Goal: Task Accomplishment & Management: Complete application form

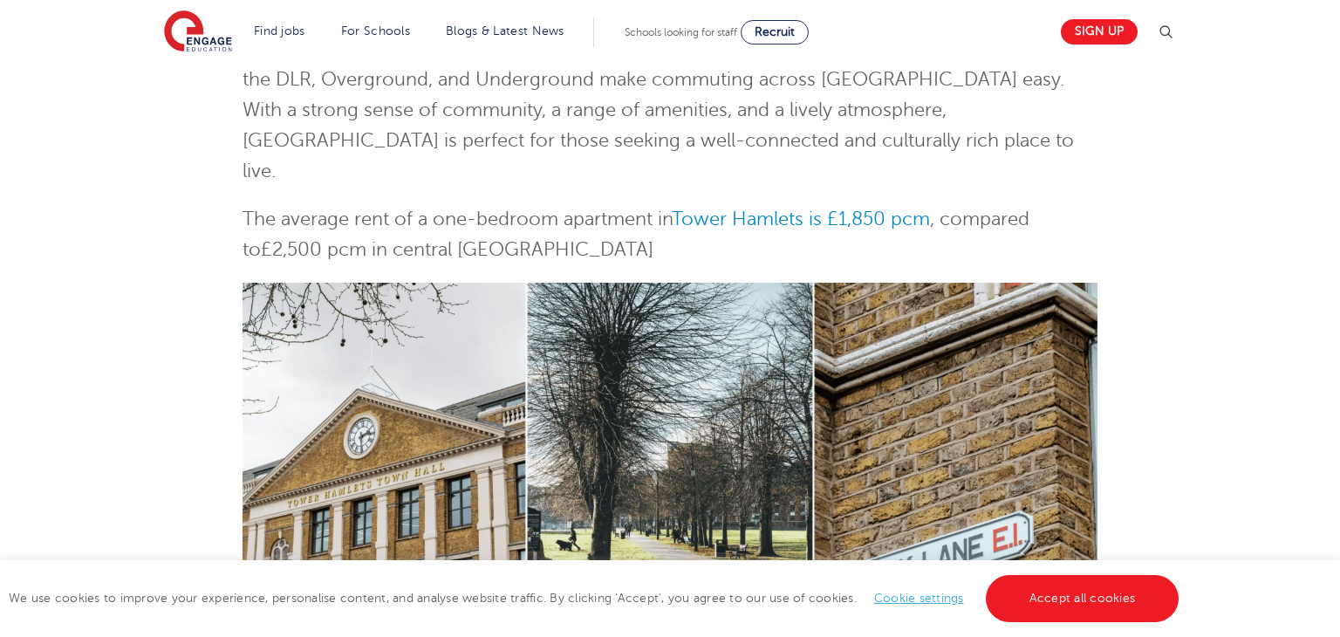
scroll to position [418, 0]
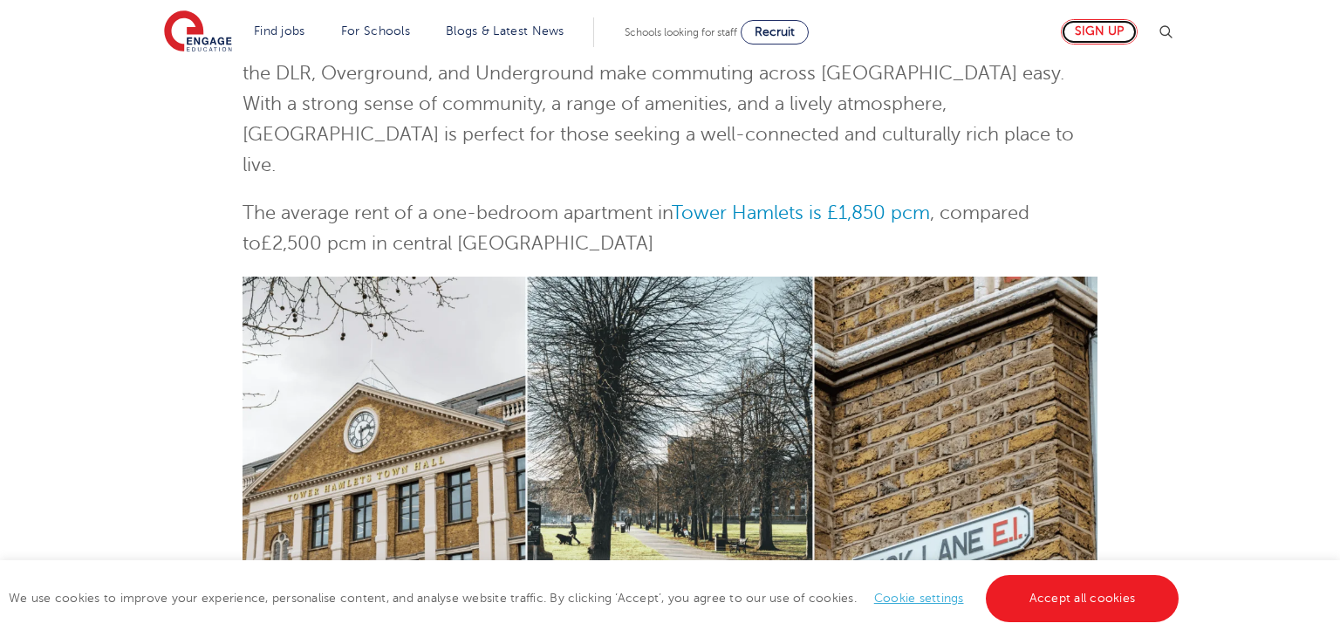
click at [1097, 39] on link "Sign up" at bounding box center [1098, 31] width 77 height 25
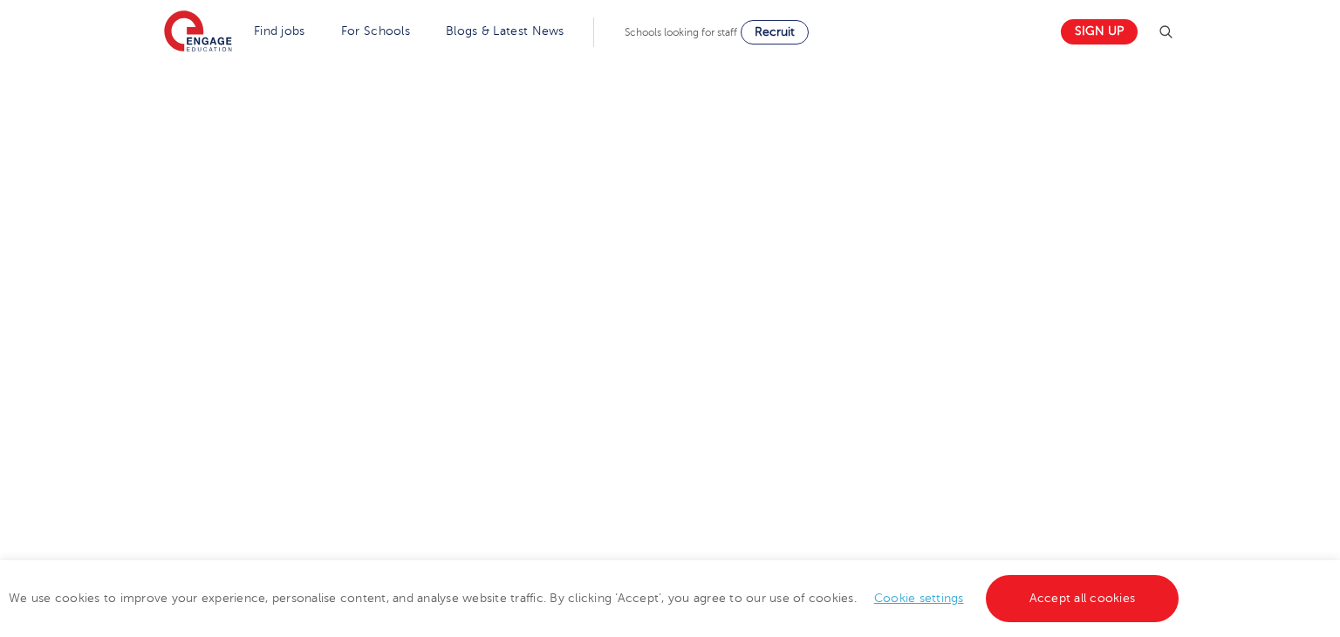
scroll to position [643, 0]
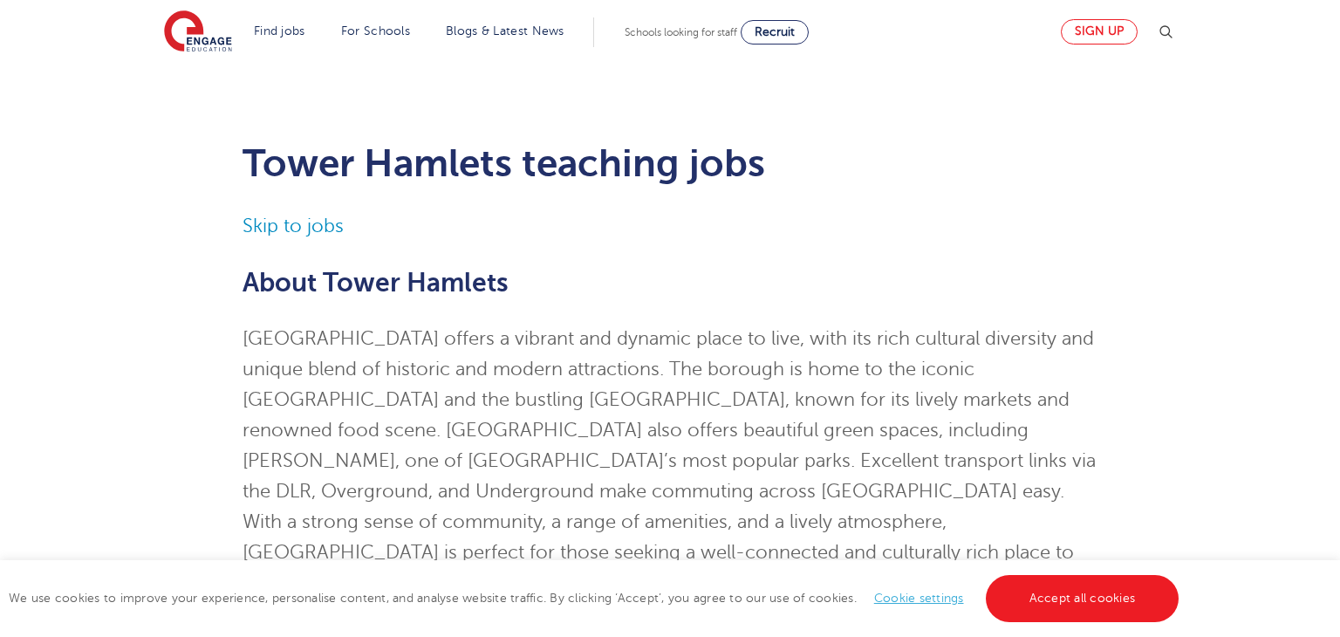
click at [1088, 29] on link "Sign up" at bounding box center [1098, 31] width 77 height 25
